Goal: Task Accomplishment & Management: Use online tool/utility

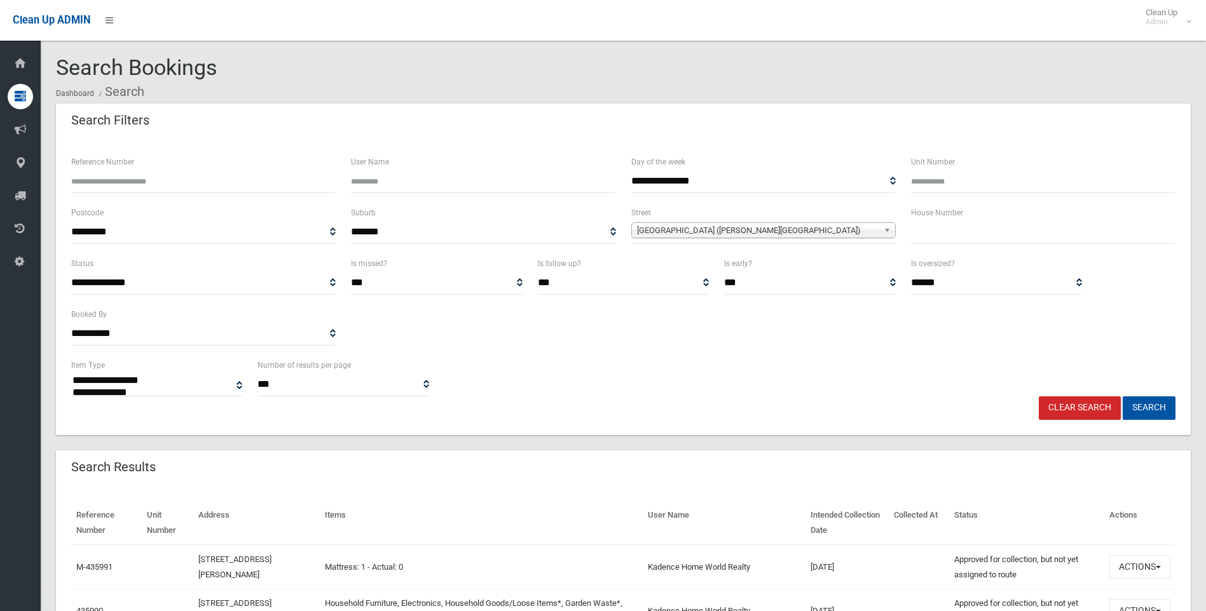
select select
click at [684, 235] on span "[GEOGRAPHIC_DATA] ([PERSON_NAME][GEOGRAPHIC_DATA])" at bounding box center [757, 230] width 241 height 15
type input "*****"
click at [681, 269] on li "[GEOGRAPHIC_DATA] ([GEOGRAPHIC_DATA])" at bounding box center [763, 266] width 258 height 16
click at [1148, 414] on button "Search" at bounding box center [1148, 409] width 53 height 24
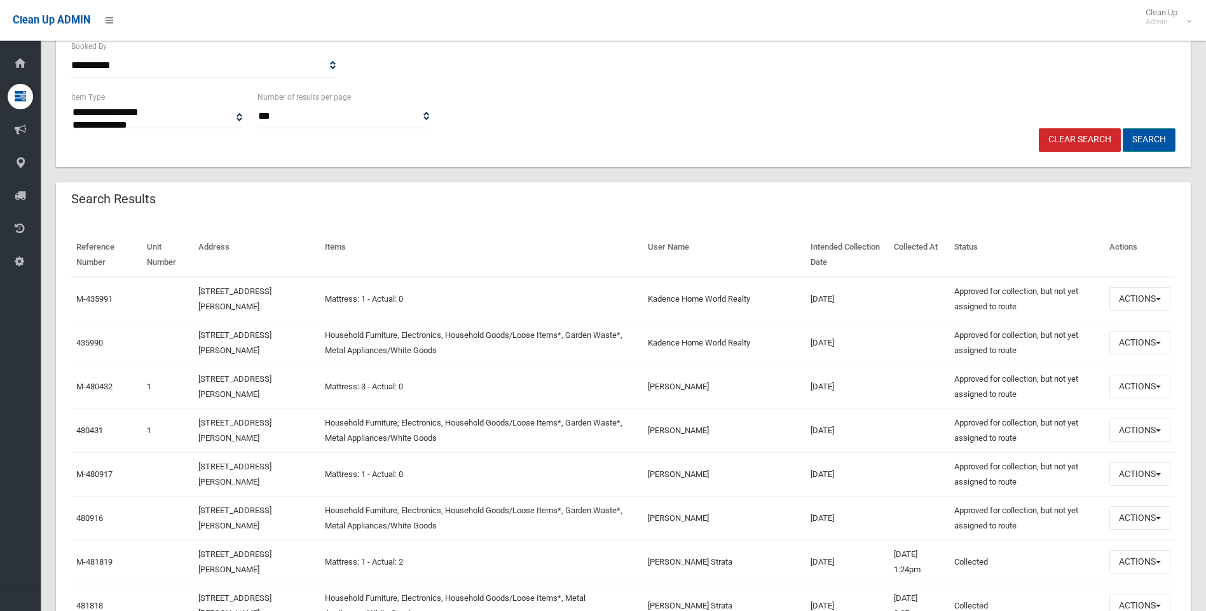
scroll to position [315, 0]
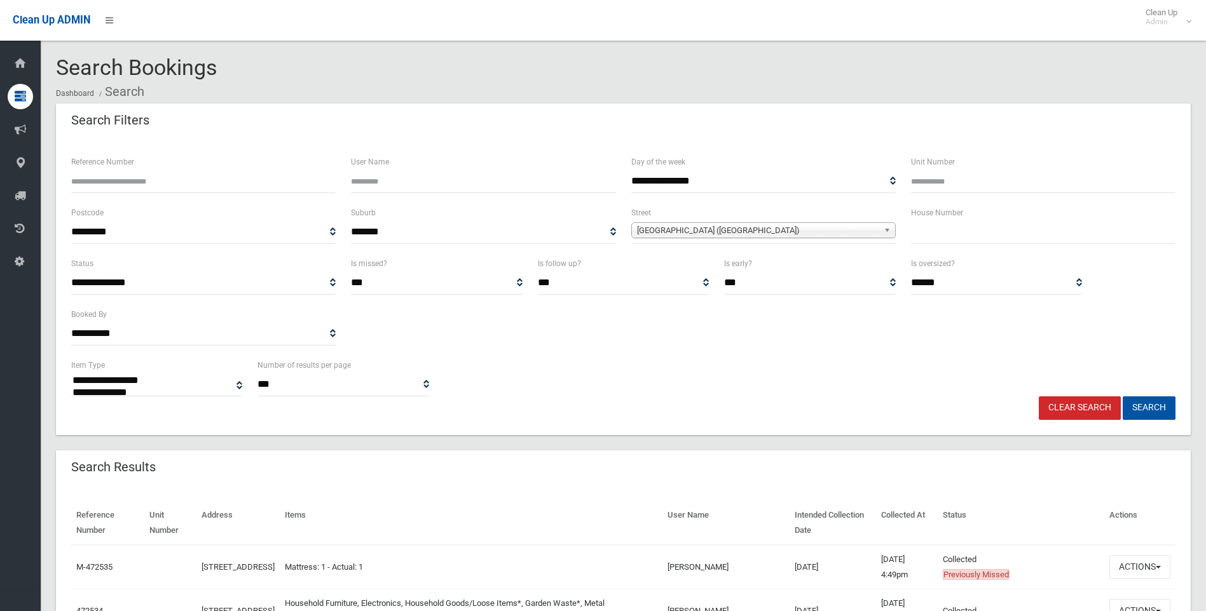
select select
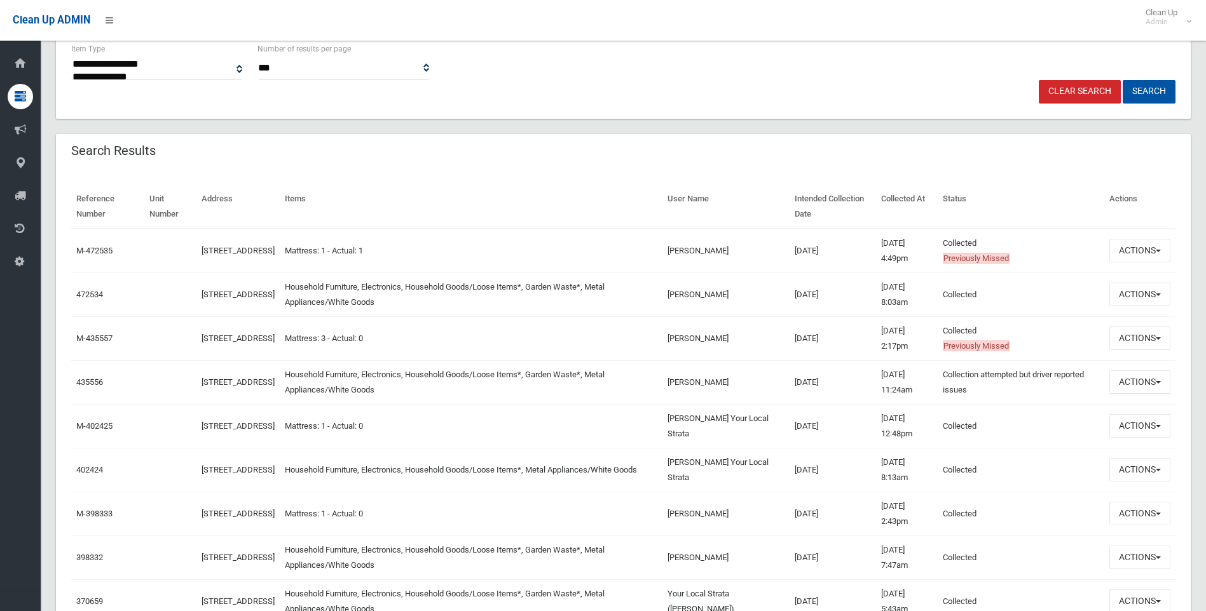
scroll to position [318, 0]
click at [1140, 255] on button "Actions" at bounding box center [1139, 250] width 61 height 24
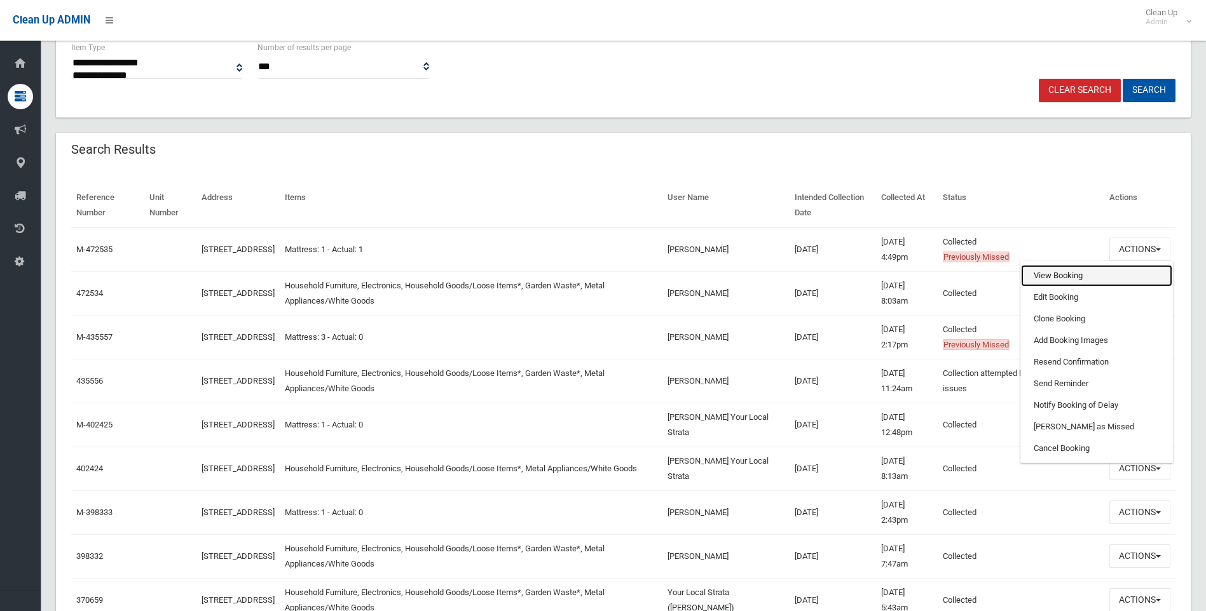
click at [1080, 277] on link "View Booking" at bounding box center [1096, 276] width 151 height 22
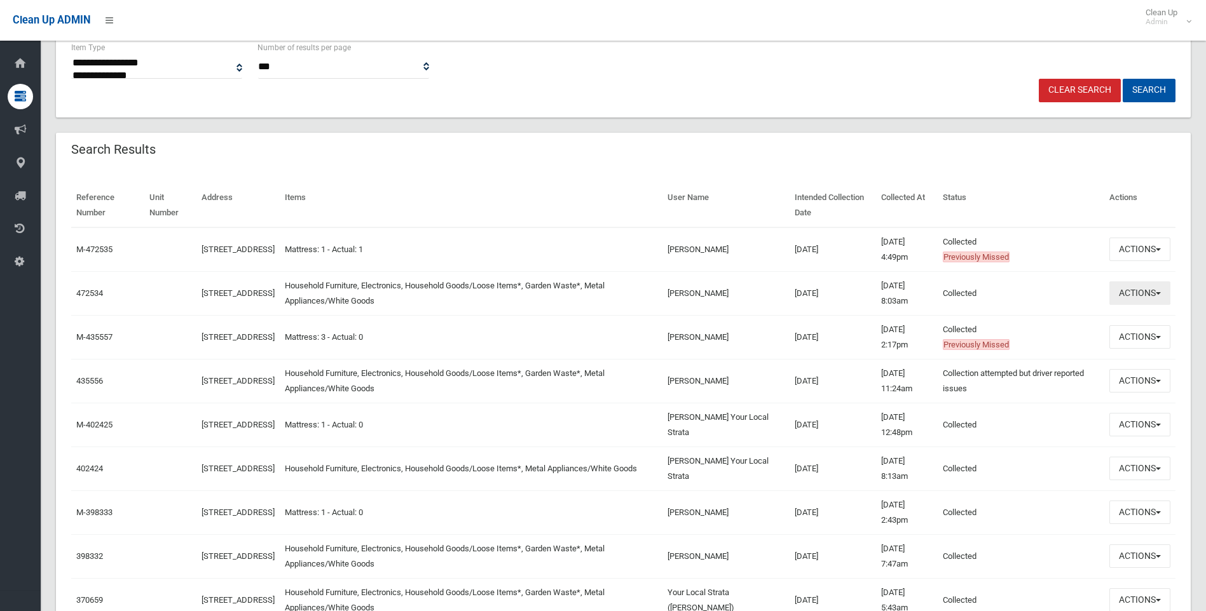
click at [1157, 296] on button "Actions" at bounding box center [1139, 294] width 61 height 24
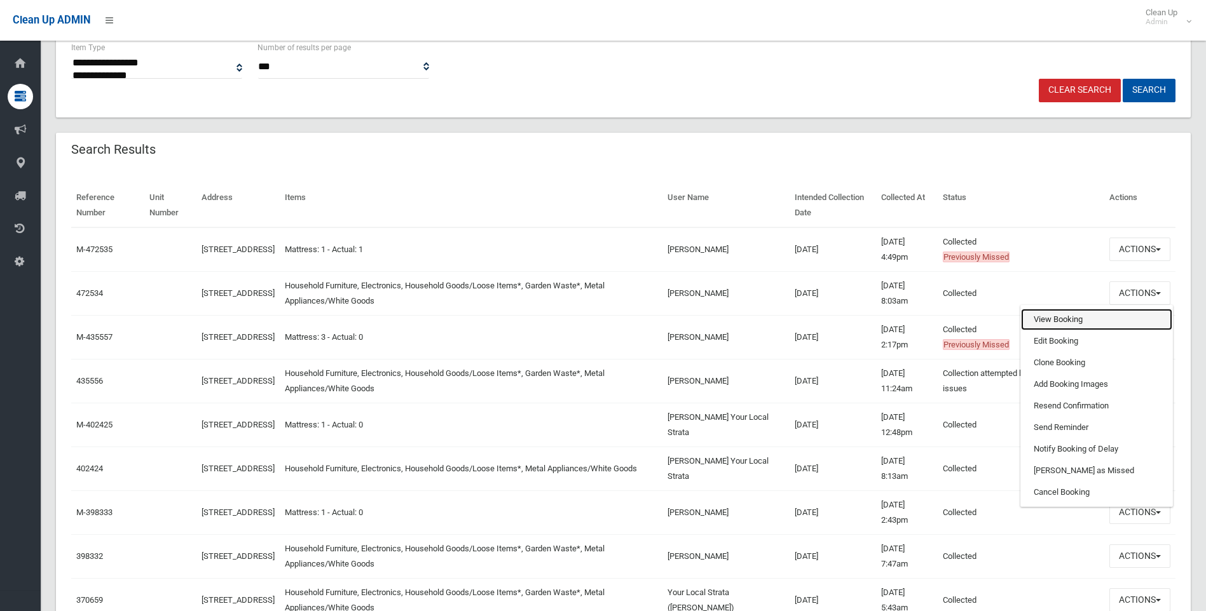
click at [1101, 323] on link "View Booking" at bounding box center [1096, 320] width 151 height 22
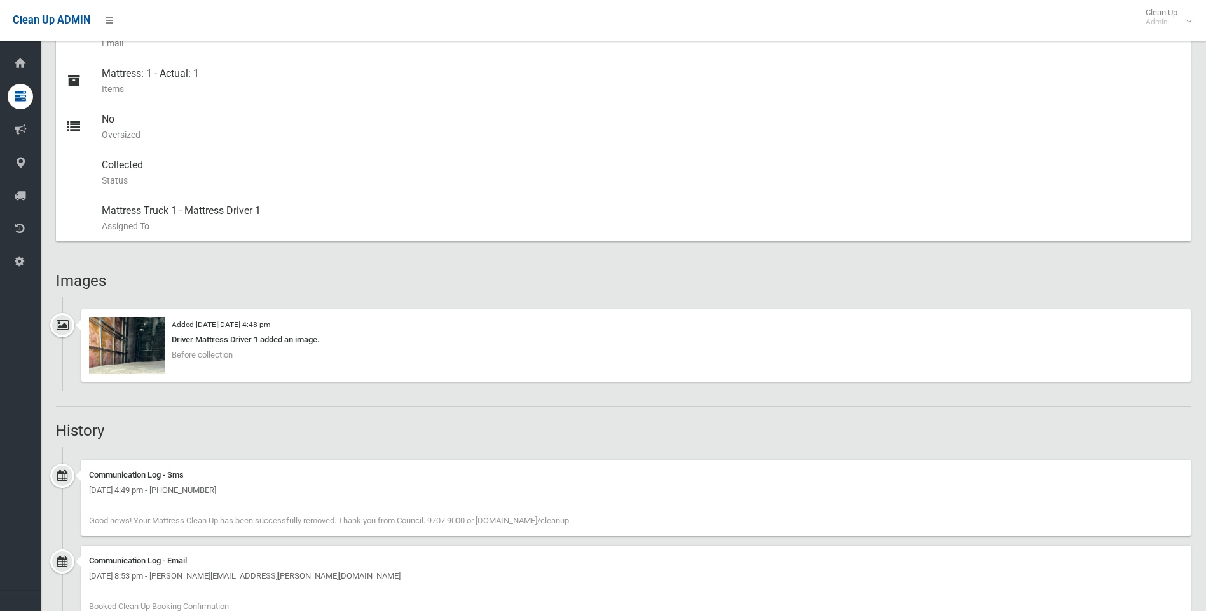
scroll to position [572, 0]
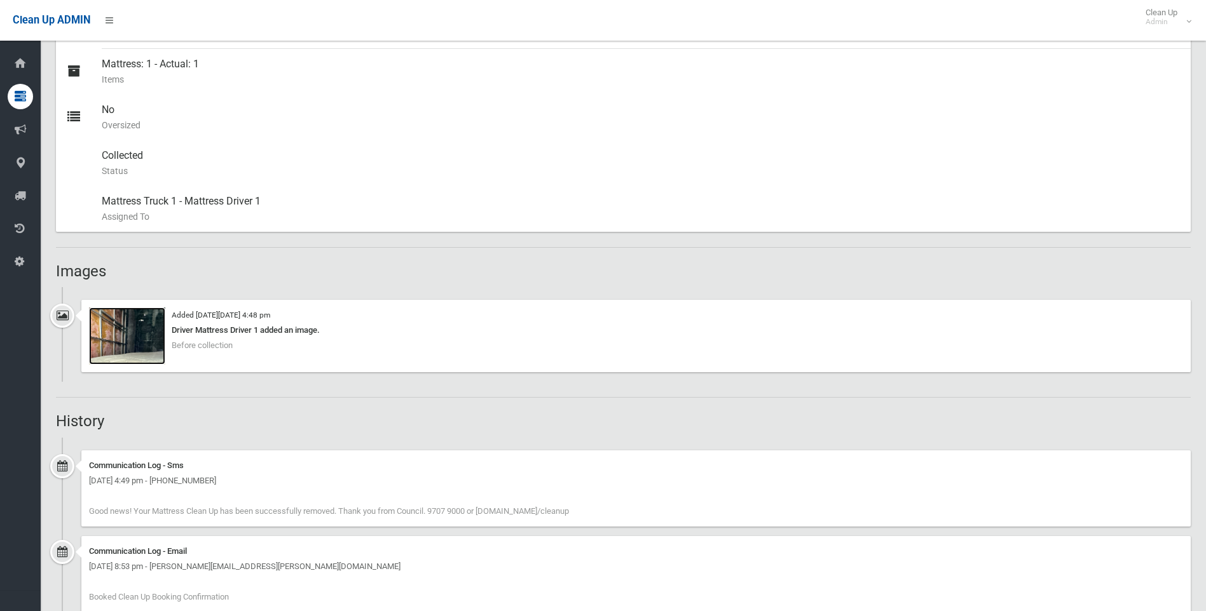
click at [130, 337] on img at bounding box center [127, 336] width 76 height 57
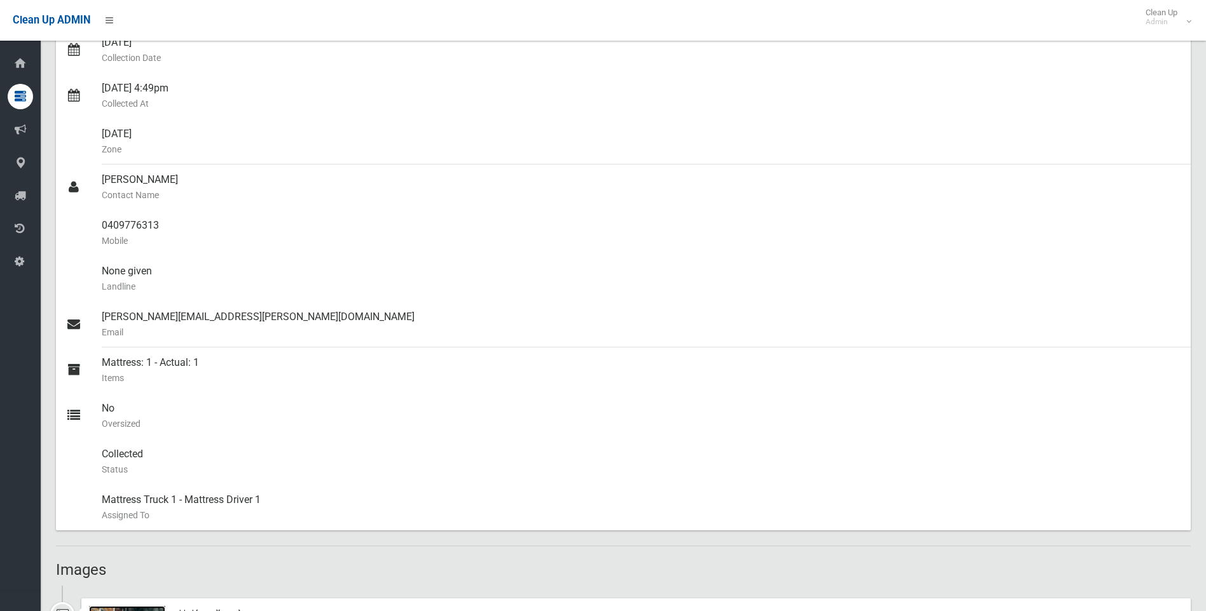
scroll to position [65, 0]
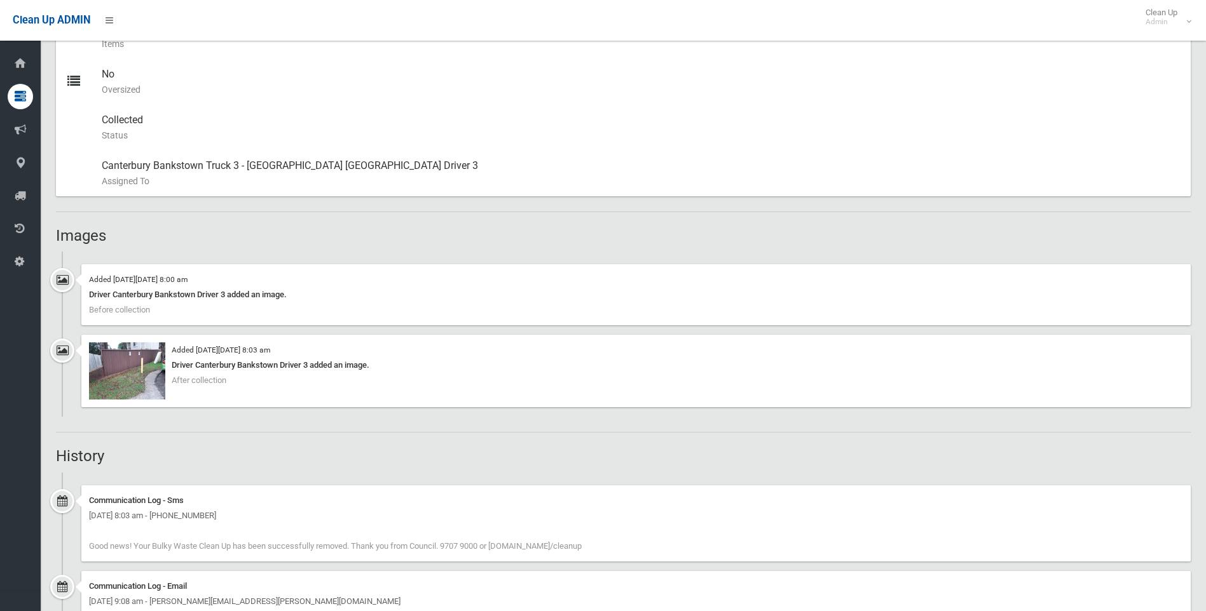
scroll to position [699, 0]
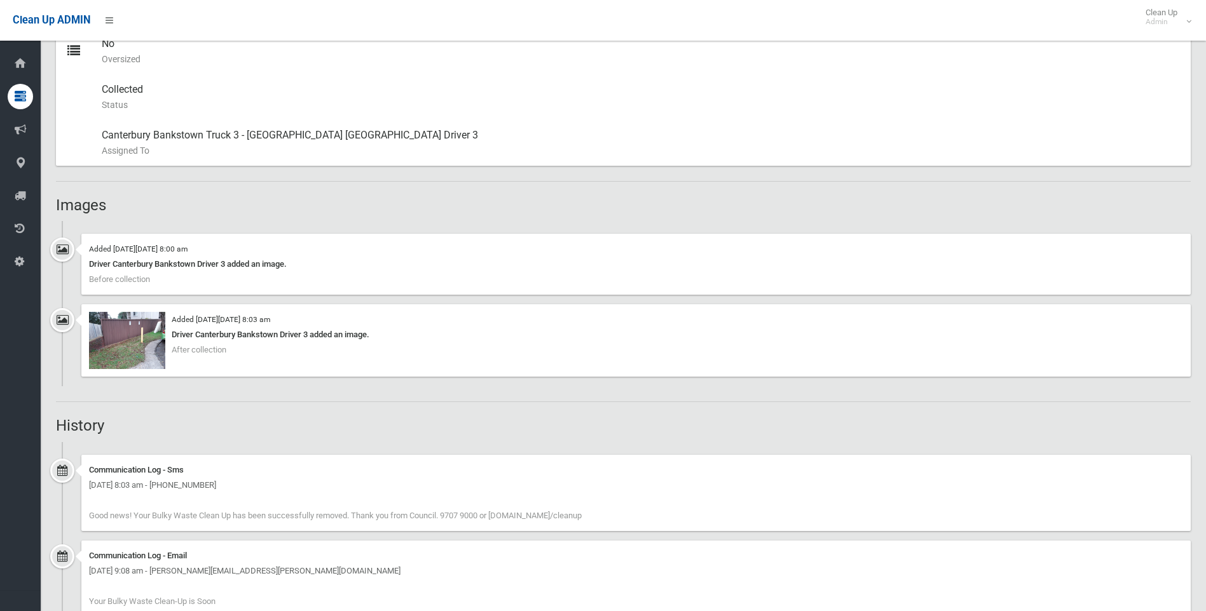
click at [128, 241] on img at bounding box center [127, 241] width 76 height 0
